Goal: Task Accomplishment & Management: Complete application form

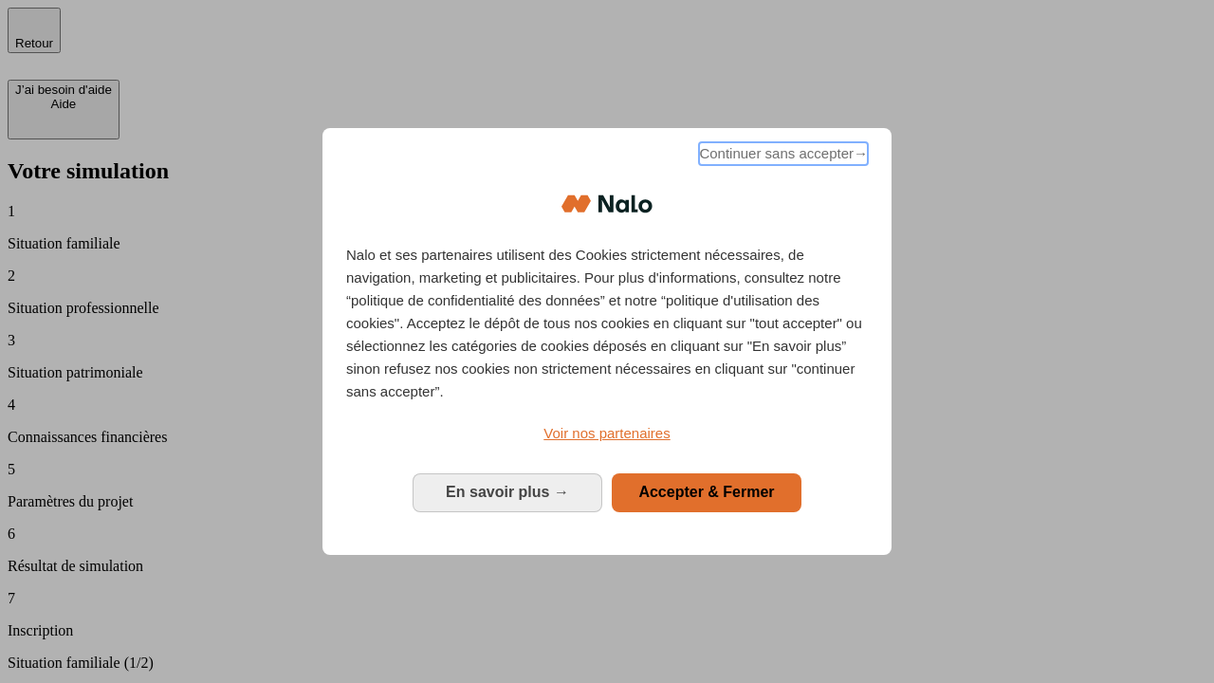
click at [782, 157] on span "Continuer sans accepter →" at bounding box center [783, 153] width 169 height 23
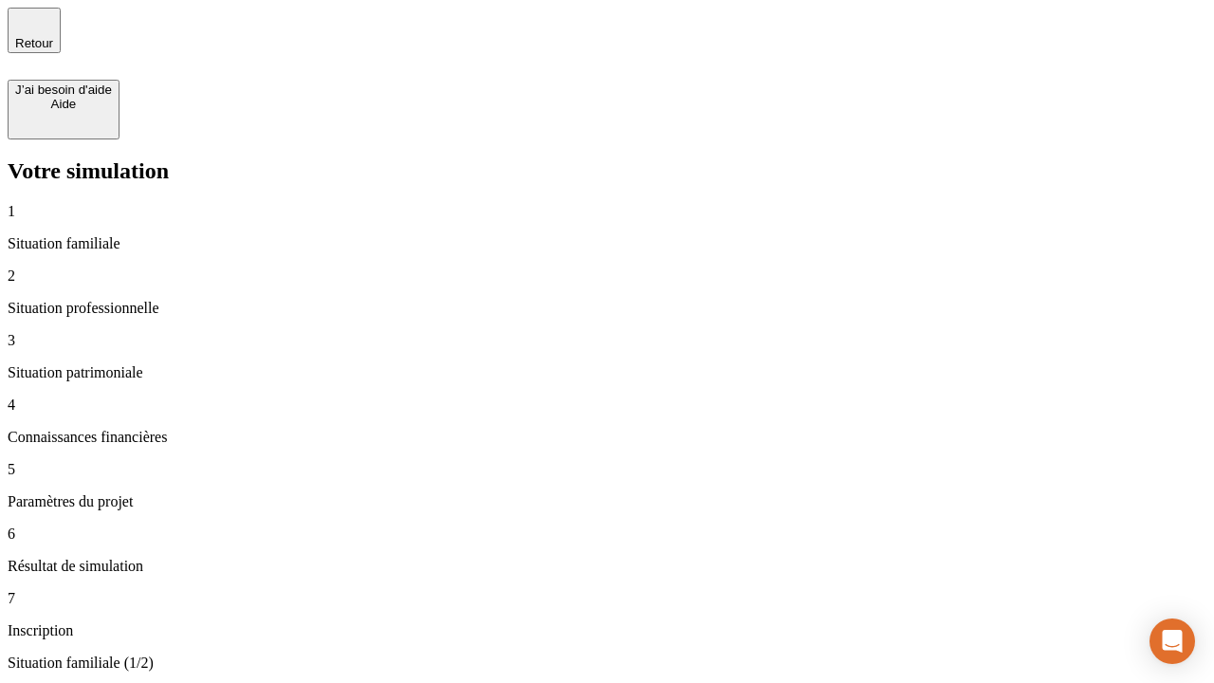
type input "30 000"
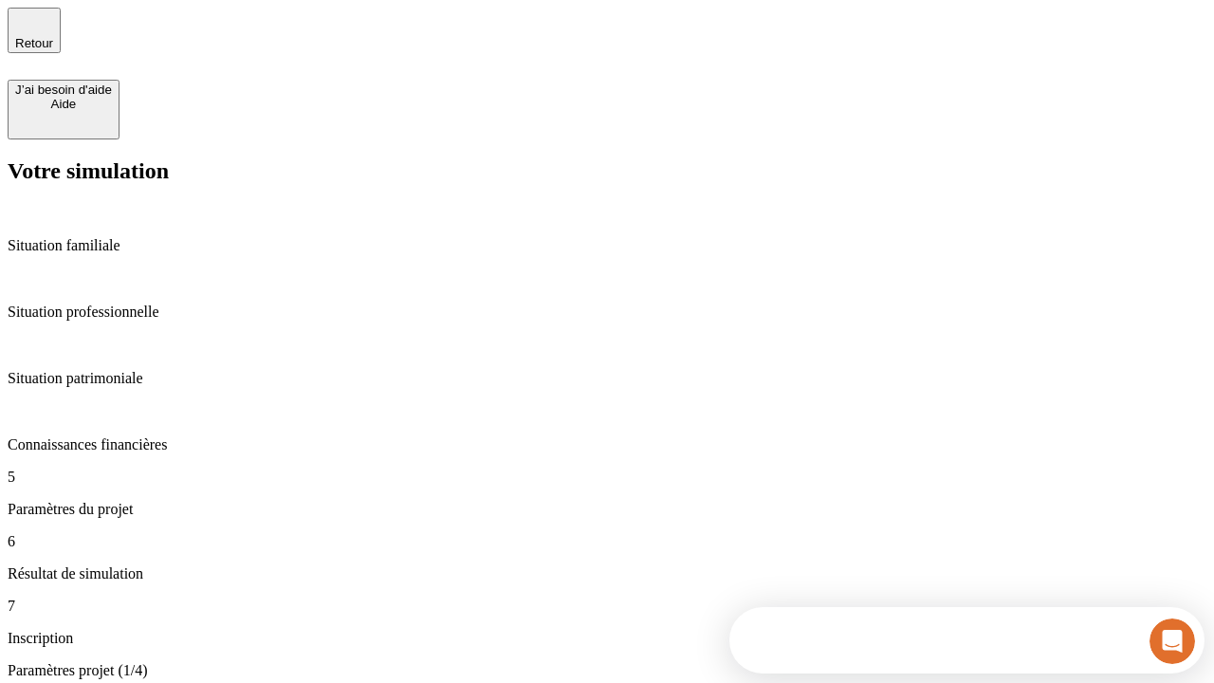
type input "25"
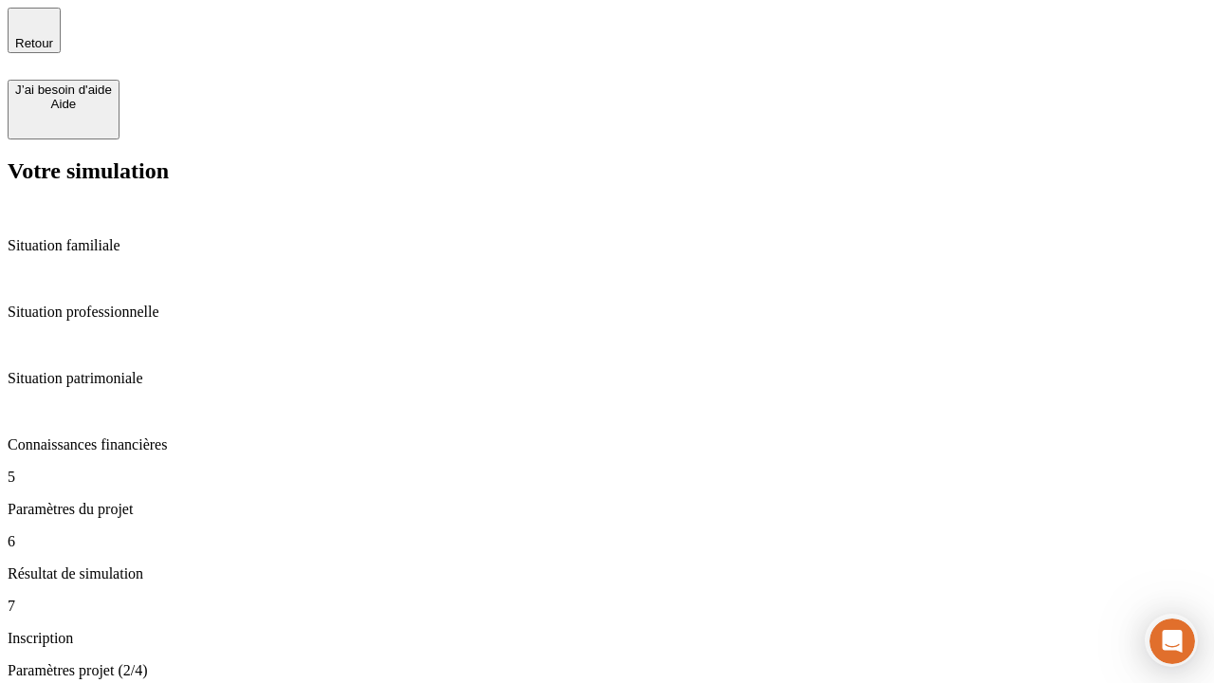
type input "1 000"
type input "640"
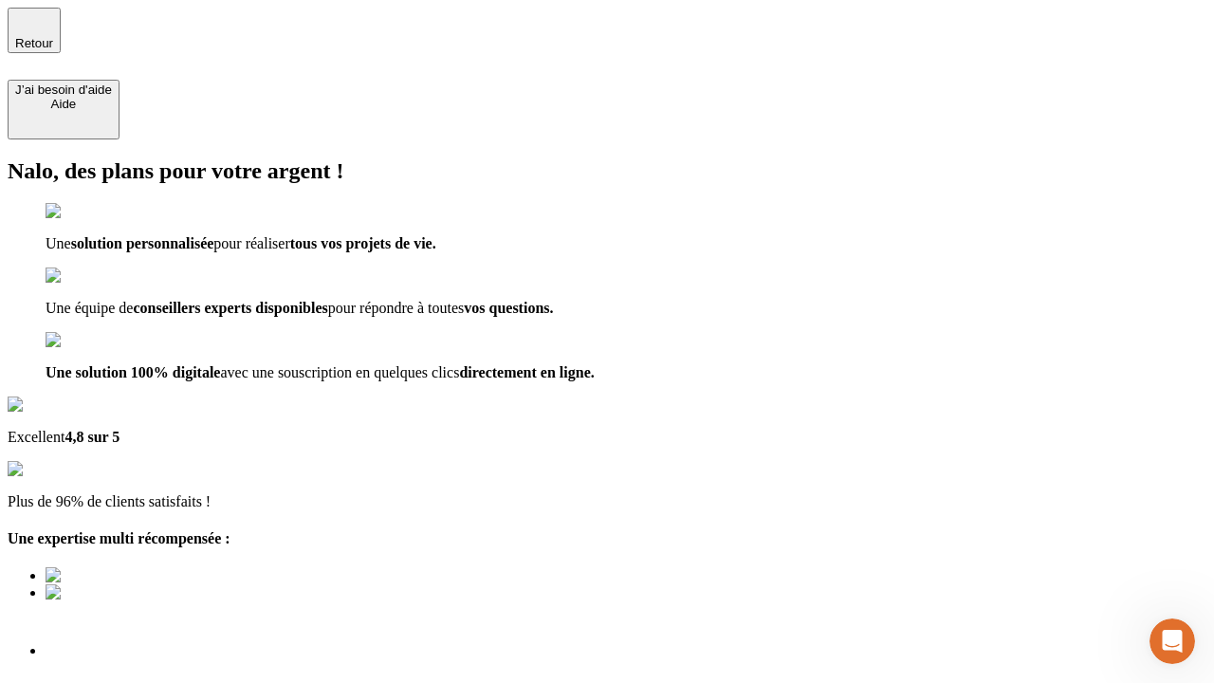
scroll to position [13, 0]
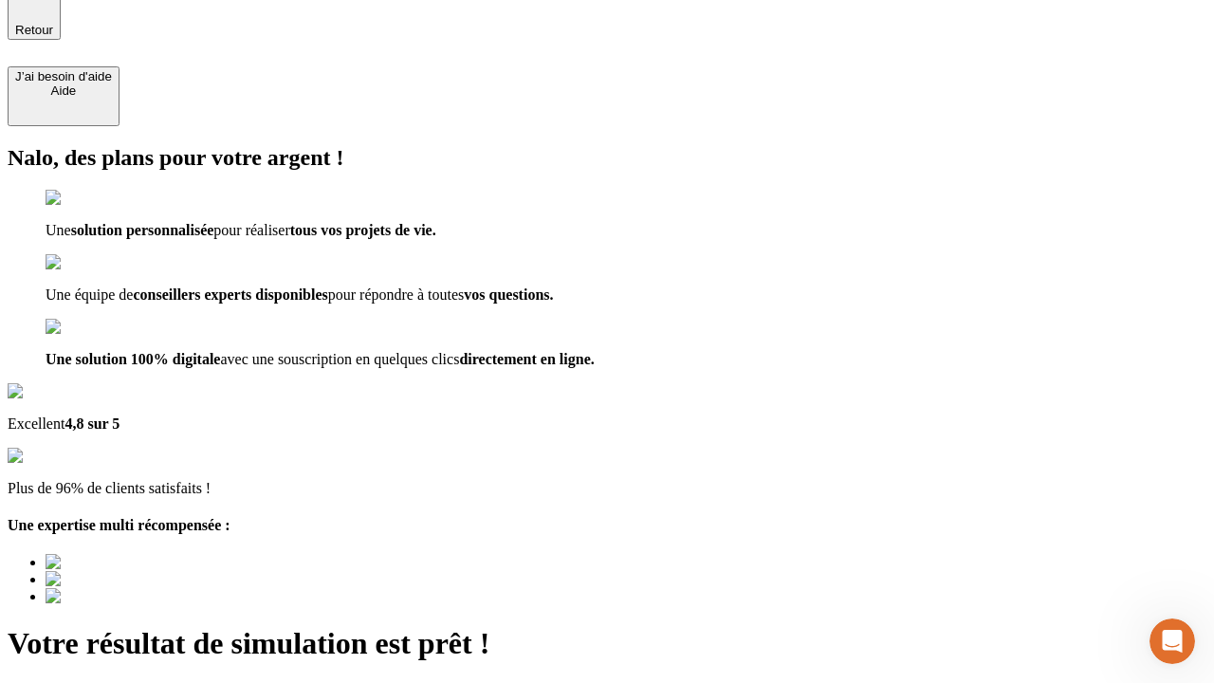
type input "[EMAIL_ADDRESS][PERSON_NAME][DOMAIN_NAME]"
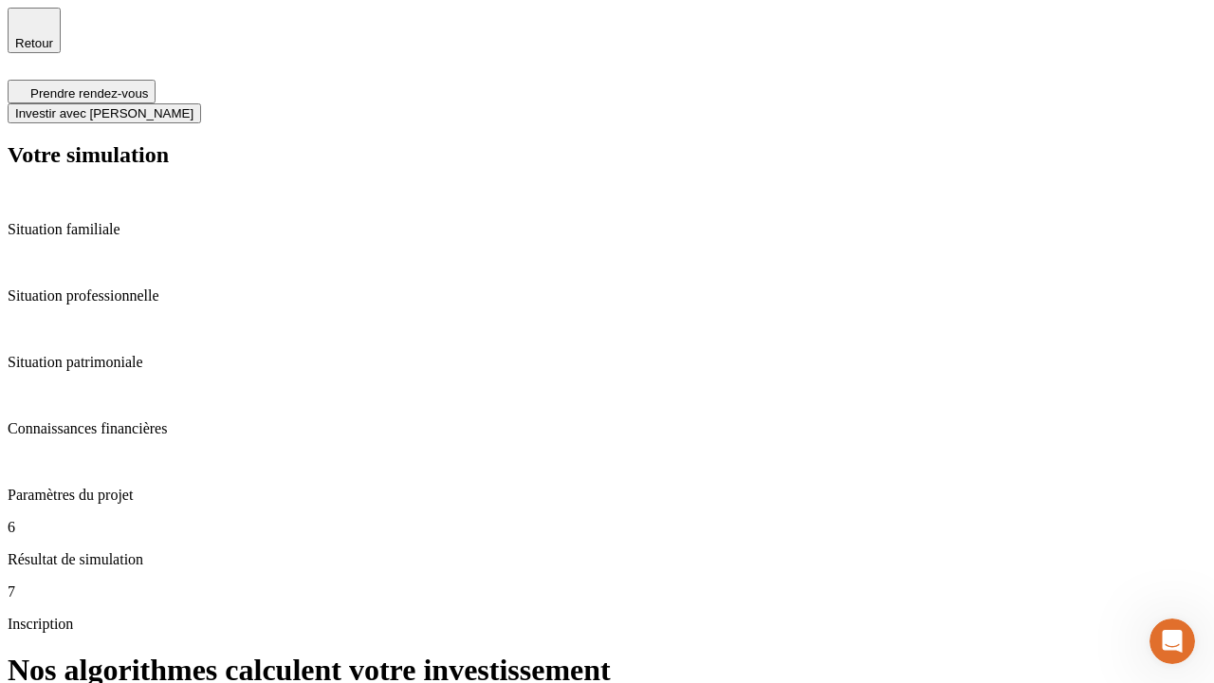
scroll to position [8, 0]
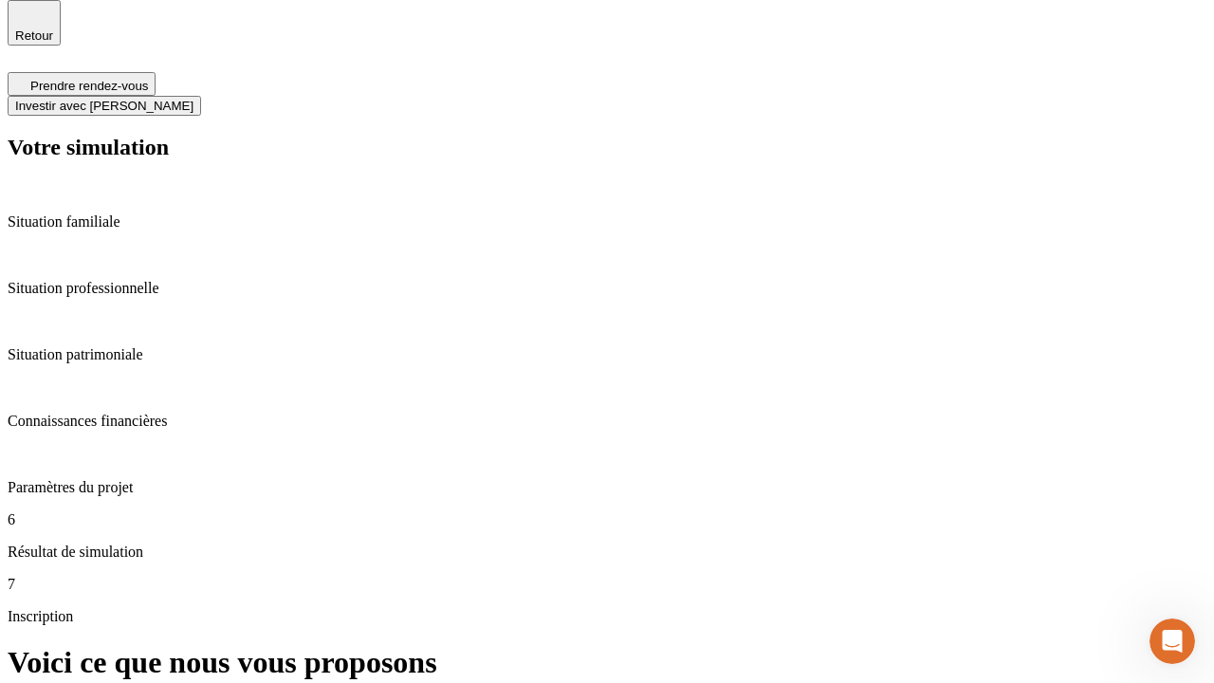
click at [194, 99] on span "Investir avec [PERSON_NAME]" at bounding box center [104, 106] width 178 height 14
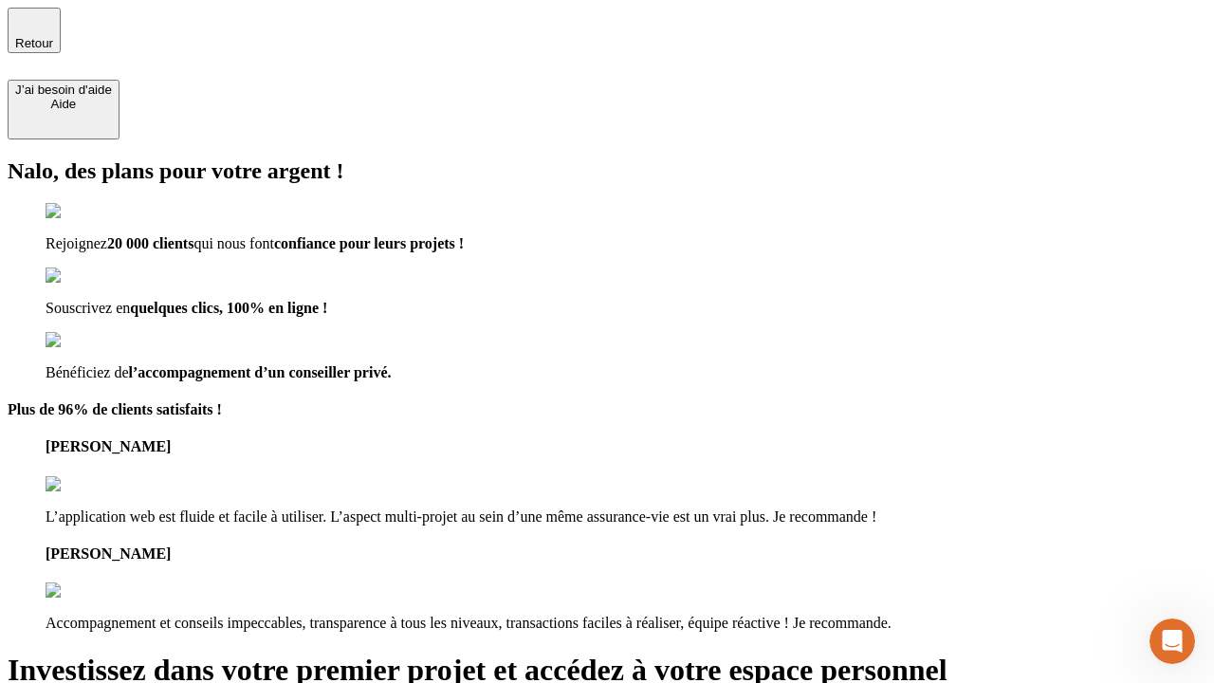
type input "[PERSON_NAME][EMAIL_ADDRESS][DOMAIN_NAME]"
